Goal: Task Accomplishment & Management: Complete application form

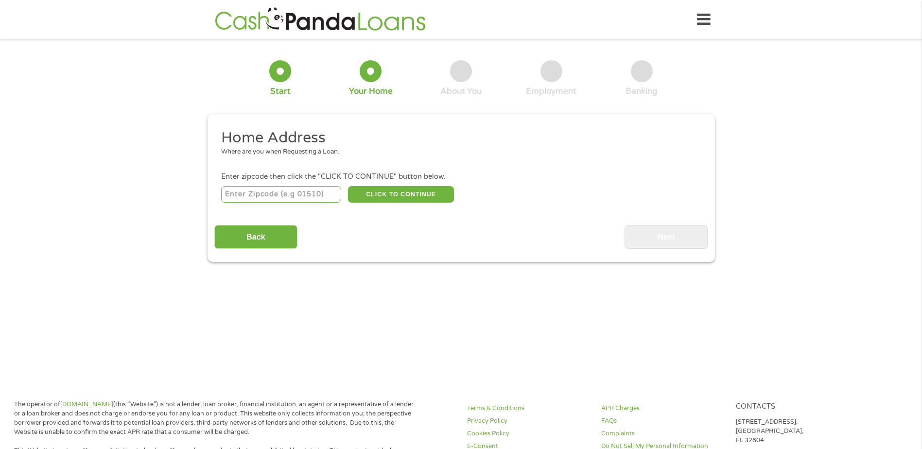
click at [273, 193] on input "number" at bounding box center [281, 194] width 120 height 17
type input "62263"
select select "[US_STATE]"
click at [371, 191] on button "CLICK TO CONTINUE" at bounding box center [401, 194] width 106 height 17
type input "62263"
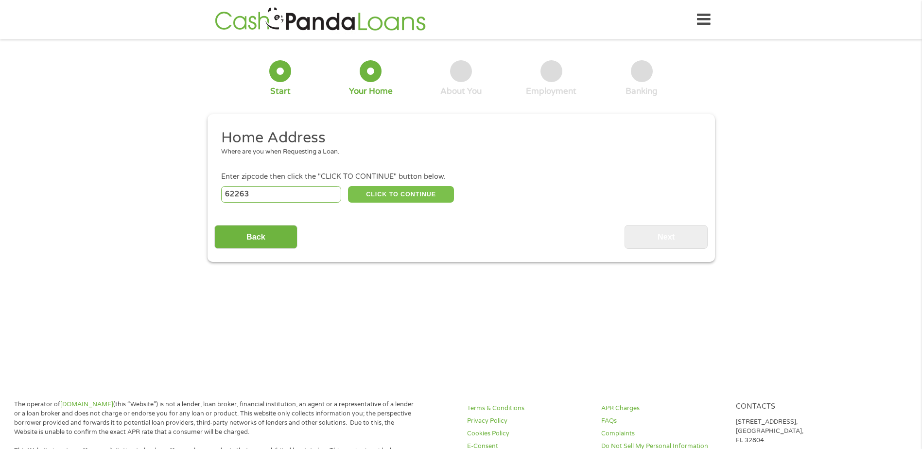
type input "[GEOGRAPHIC_DATA]"
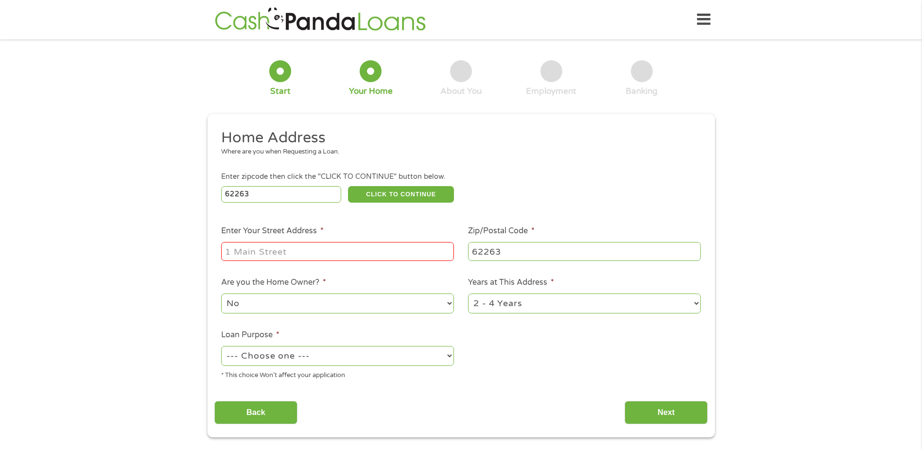
click at [345, 246] on input "Enter Your Street Address *" at bounding box center [337, 251] width 233 height 18
type input "[STREET_ADDRESS][US_STATE]"
click at [369, 302] on select "No Yes" at bounding box center [337, 304] width 233 height 20
drag, startPoint x: 397, startPoint y: 304, endPoint x: 401, endPoint y: 301, distance: 5.5
click at [397, 304] on select "No Yes" at bounding box center [337, 304] width 233 height 20
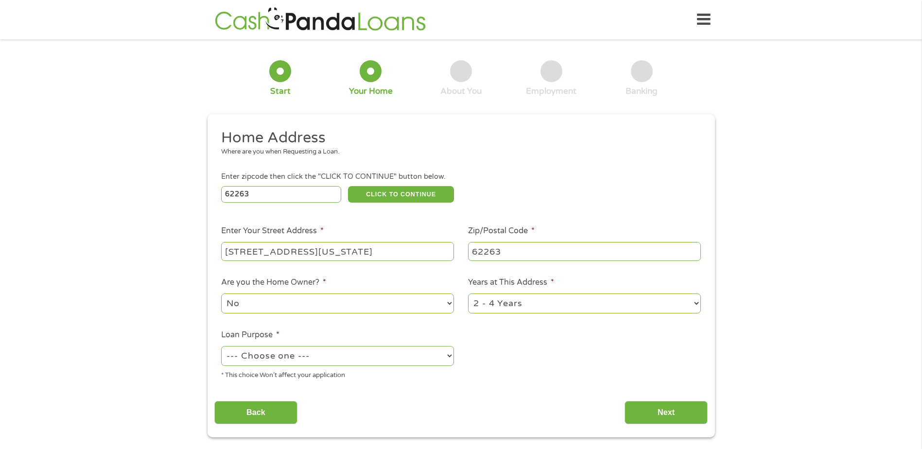
click at [438, 297] on select "No Yes" at bounding box center [337, 304] width 233 height 20
click at [420, 308] on select "No Yes" at bounding box center [337, 304] width 233 height 20
click at [491, 307] on select "1 Year or less 1 - 2 Years 2 - 4 Years Over 4 Years" at bounding box center [584, 304] width 233 height 20
select select "60months"
click at [468, 294] on select "1 Year or less 1 - 2 Years 2 - 4 Years Over 4 Years" at bounding box center [584, 304] width 233 height 20
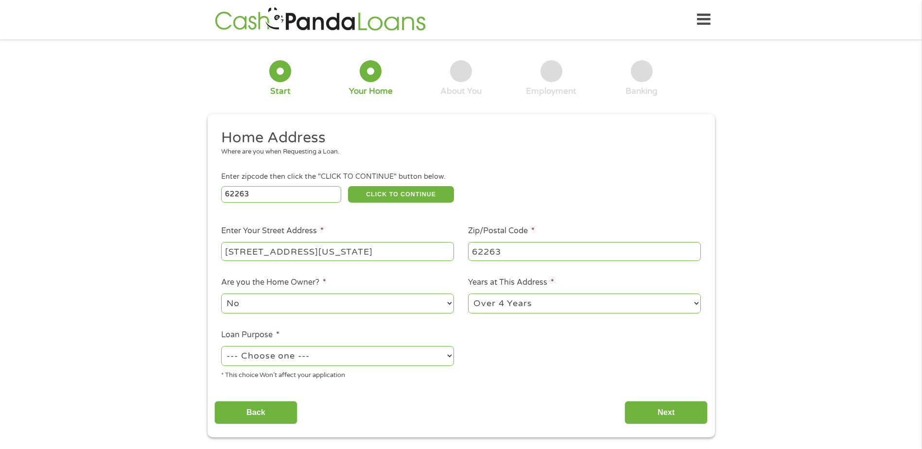
click at [370, 353] on select "--- Choose one --- Pay Bills Debt Consolidation Home Improvement Major Purchase…" at bounding box center [337, 356] width 233 height 20
select select "shorttermcash"
click at [221, 346] on select "--- Choose one --- Pay Bills Debt Consolidation Home Improvement Major Purchase…" at bounding box center [337, 356] width 233 height 20
click at [653, 409] on input "Next" at bounding box center [666, 413] width 83 height 24
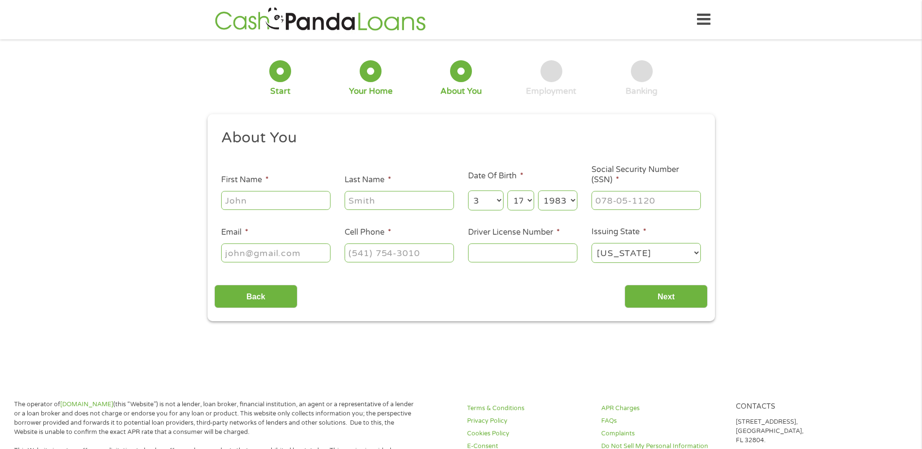
scroll to position [4, 4]
click at [284, 204] on input "First Name *" at bounding box center [275, 200] width 109 height 18
type input "[PERSON_NAME]"
type input "[EMAIL_ADDRESS][DOMAIN_NAME]"
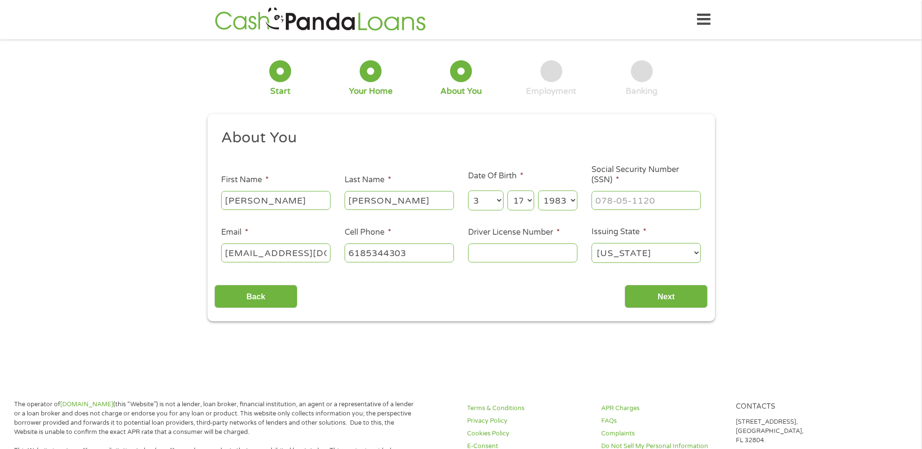
type input "[PHONE_NUMBER]"
click at [602, 201] on input "___-__-____" at bounding box center [646, 200] width 109 height 18
type input "353-78-1898"
click at [478, 257] on input "Driver License Number *" at bounding box center [522, 253] width 109 height 18
type input "P52042183679"
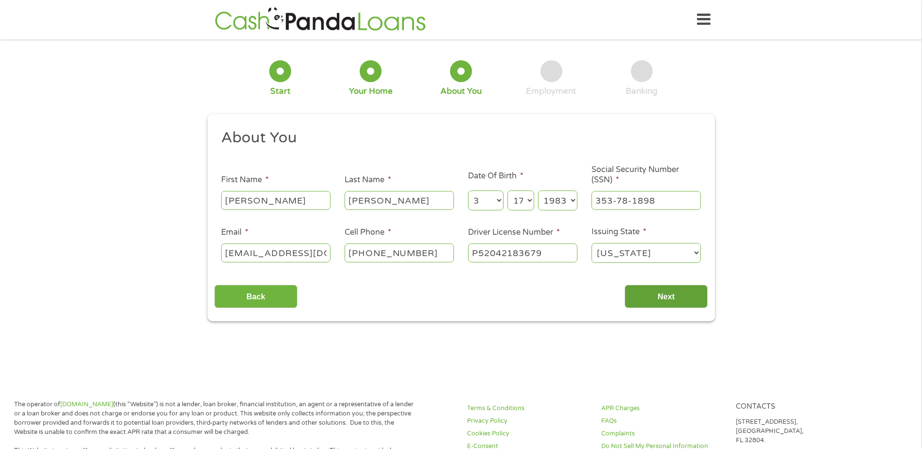
click at [642, 301] on input "Next" at bounding box center [666, 297] width 83 height 24
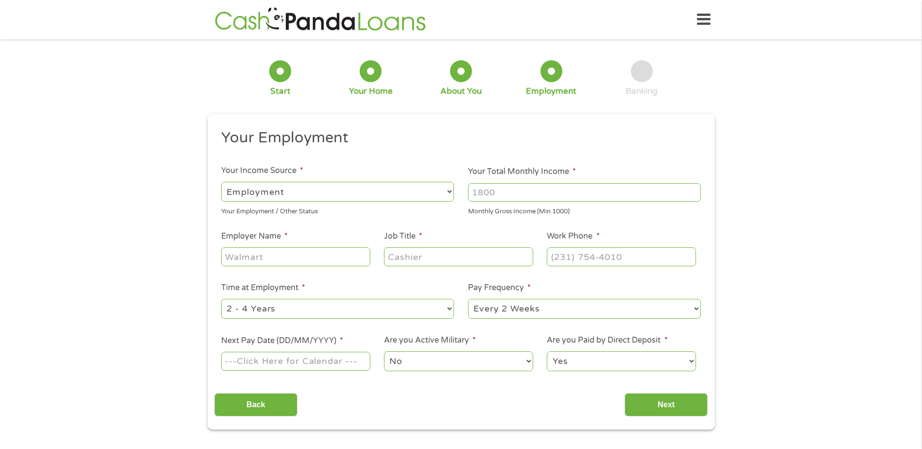
click at [530, 188] on input "Your Total Monthly Income *" at bounding box center [584, 192] width 233 height 18
type input "5200"
click at [257, 259] on input "Employer Name *" at bounding box center [295, 256] width 149 height 18
click at [318, 254] on input "Employer Name *" at bounding box center [295, 256] width 149 height 18
type input "[PERSON_NAME] Trucking Inc"
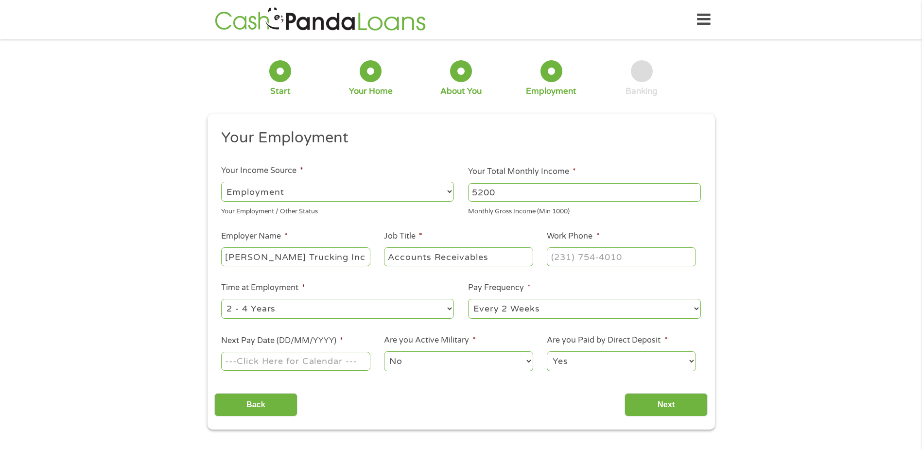
type input "Accounts Receivables"
type input "[PHONE_NUMBER]"
click at [344, 311] on select "--- Choose one --- 1 Year or less 1 - 2 Years 2 - 4 Years Over 4 Years" at bounding box center [337, 309] width 233 height 20
select select "60months"
click at [221, 299] on select "--- Choose one --- 1 Year or less 1 - 2 Years 2 - 4 Years Over 4 Years" at bounding box center [337, 309] width 233 height 20
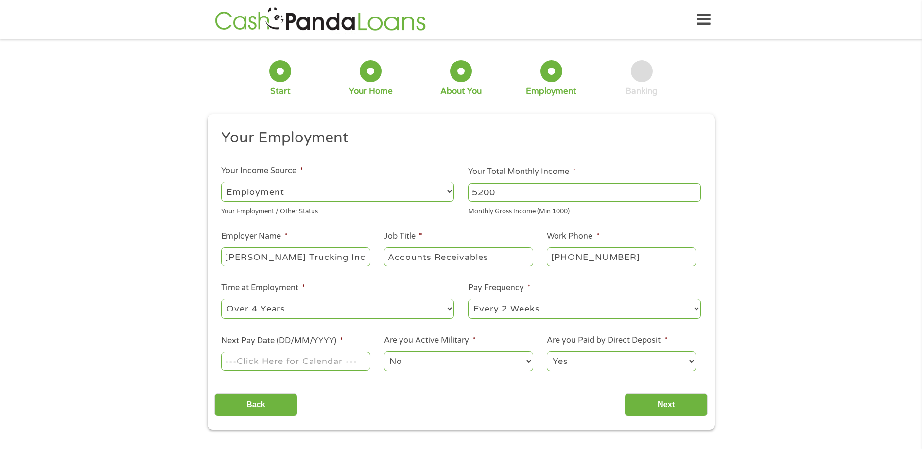
click at [490, 315] on select "--- Choose one --- Every 2 Weeks Every Week Monthly Semi-Monthly" at bounding box center [584, 309] width 233 height 20
select select "weekly"
click at [468, 299] on select "--- Choose one --- Every 2 Weeks Every Week Monthly Semi-Monthly" at bounding box center [584, 309] width 233 height 20
click at [305, 365] on input "Next Pay Date (DD/MM/YYYY) *" at bounding box center [295, 361] width 149 height 18
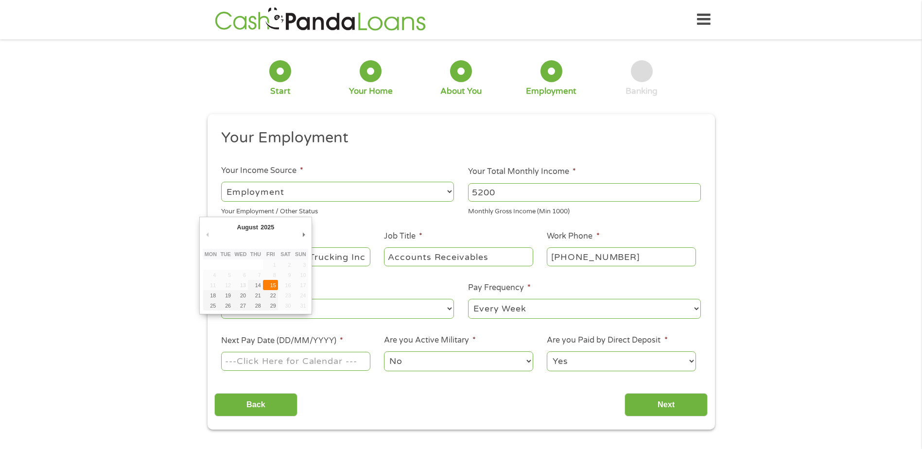
type input "[DATE]"
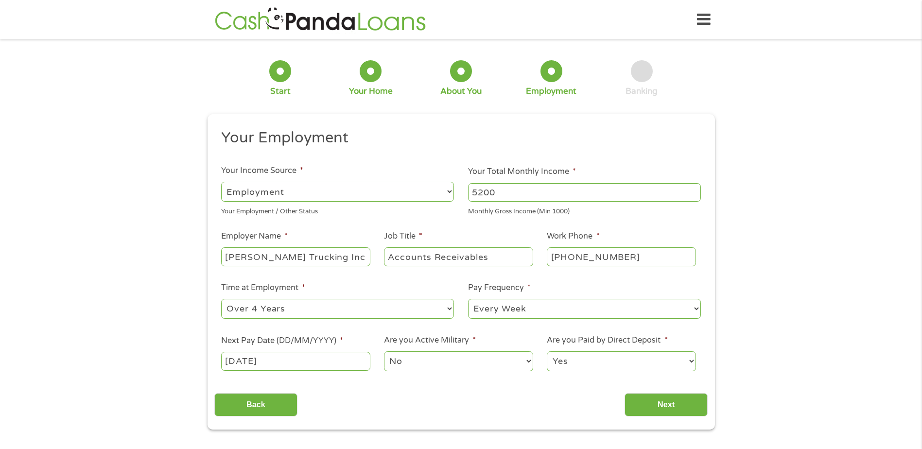
click at [427, 363] on select "No Yes" at bounding box center [458, 361] width 149 height 20
click at [428, 363] on select "No Yes" at bounding box center [458, 361] width 149 height 20
click at [647, 400] on input "Next" at bounding box center [666, 405] width 83 height 24
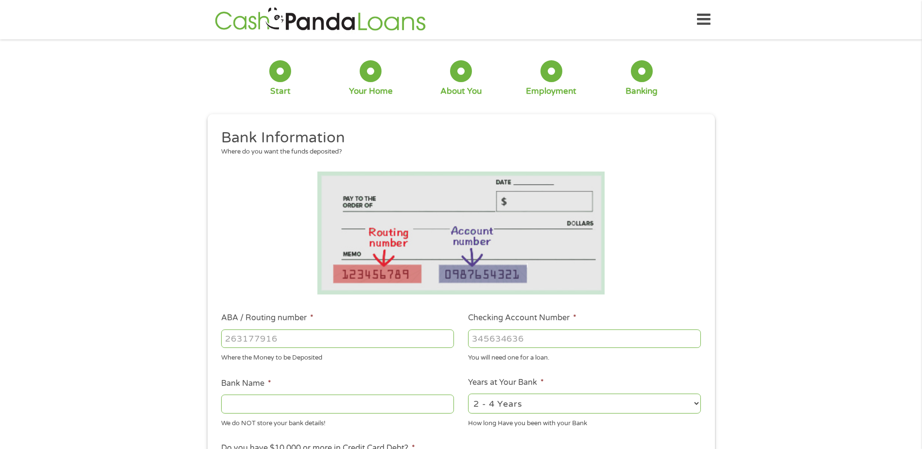
click at [305, 338] on input "ABA / Routing number *" at bounding box center [337, 339] width 233 height 18
type input "081906275"
type input "FARMERS MERCHANTS NATL"
type input "193496"
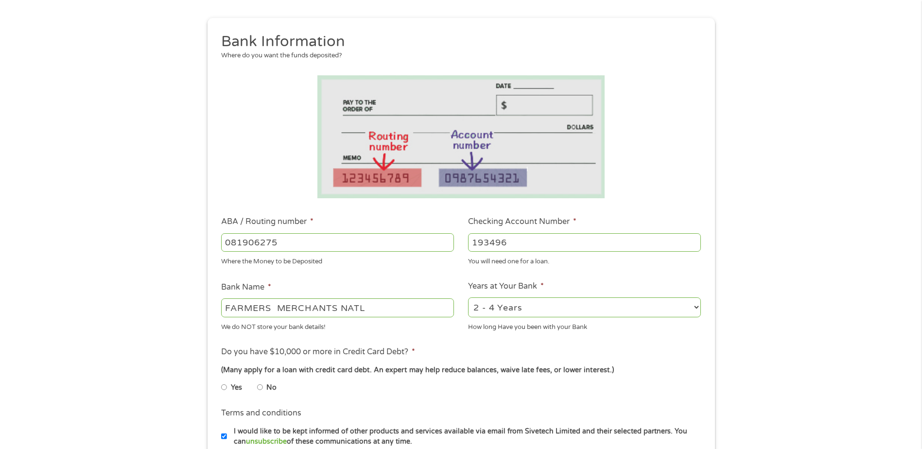
scroll to position [194, 0]
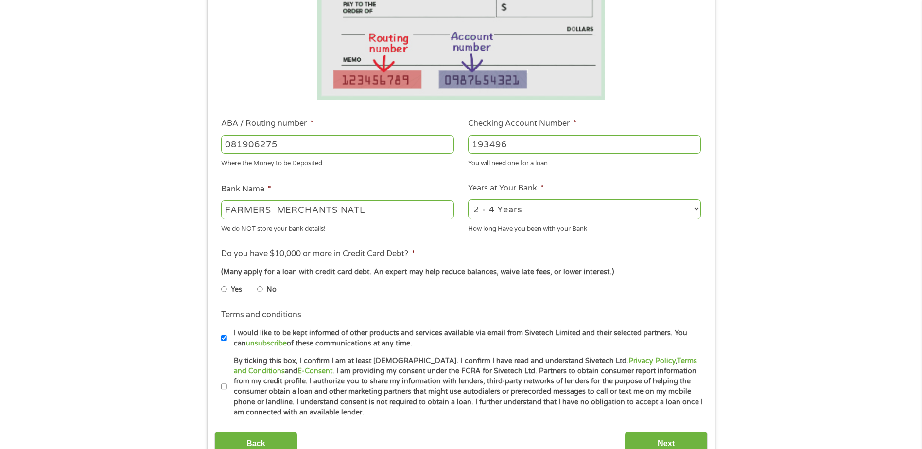
click at [522, 209] on select "2 - 4 Years 6 - 12 Months 1 - 2 Years Over 4 Years" at bounding box center [584, 209] width 233 height 20
select select "60months"
click at [468, 199] on select "2 - 4 Years 6 - 12 Months 1 - 2 Years Over 4 Years" at bounding box center [584, 209] width 233 height 20
click at [261, 288] on input "No" at bounding box center [260, 289] width 6 height 16
radio input "true"
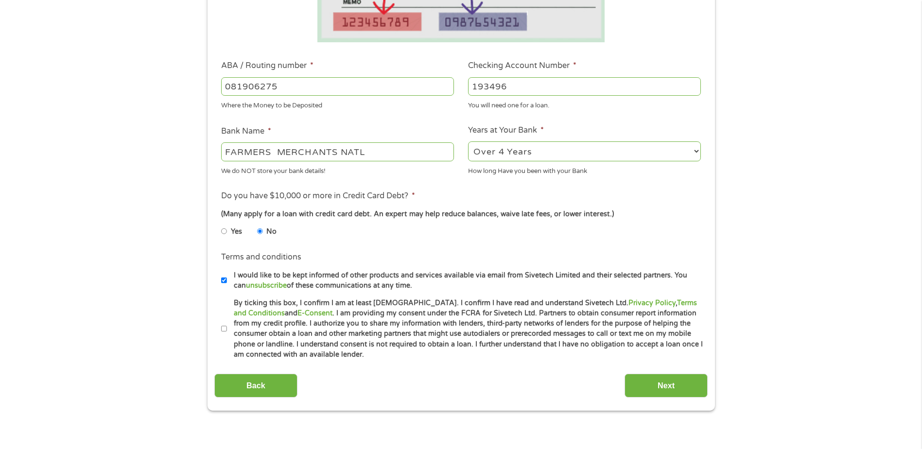
scroll to position [340, 0]
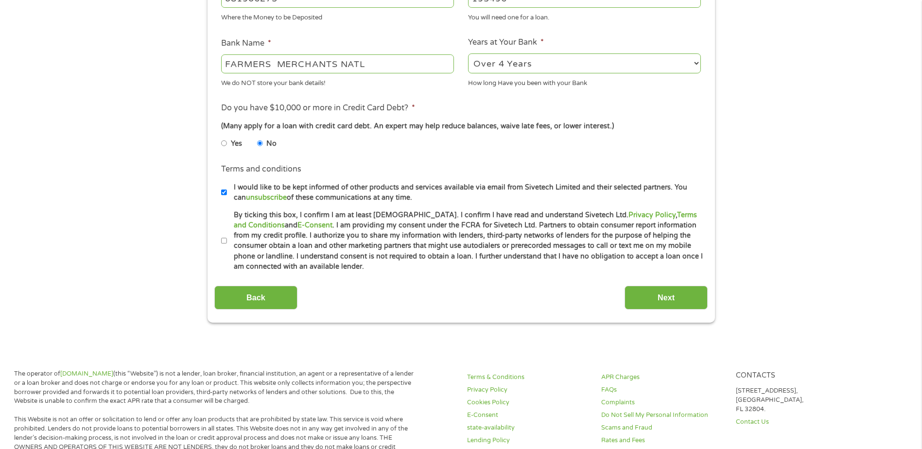
click at [222, 241] on input "By ticking this box, I confirm I am at least [DEMOGRAPHIC_DATA]. I confirm I ha…" at bounding box center [224, 241] width 6 height 16
checkbox input "true"
click at [680, 303] on input "Next" at bounding box center [666, 298] width 83 height 24
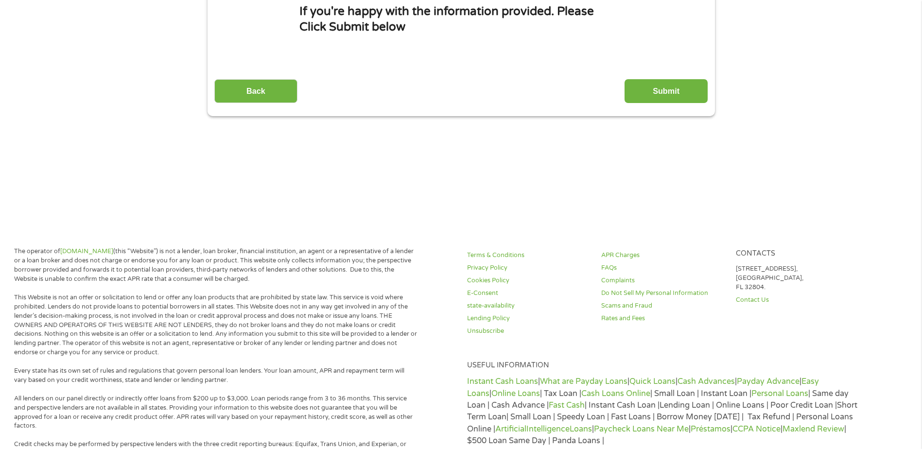
scroll to position [0, 0]
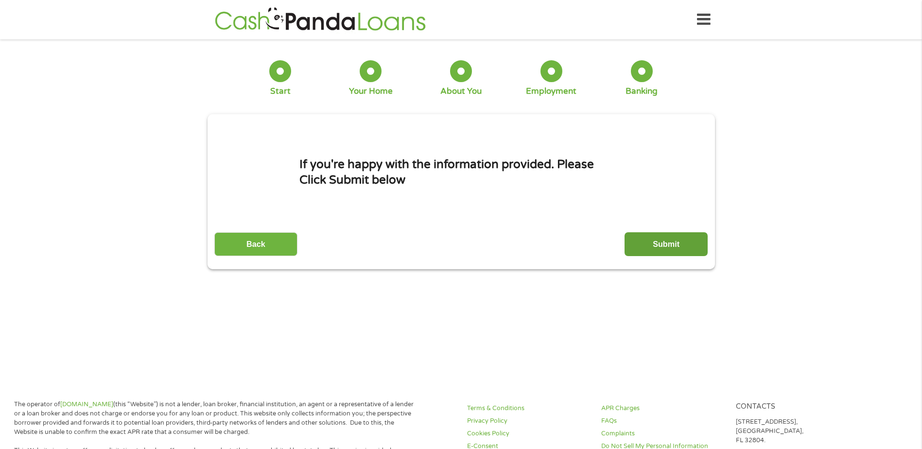
click at [689, 243] on input "Submit" at bounding box center [666, 244] width 83 height 24
